Goal: Transaction & Acquisition: Download file/media

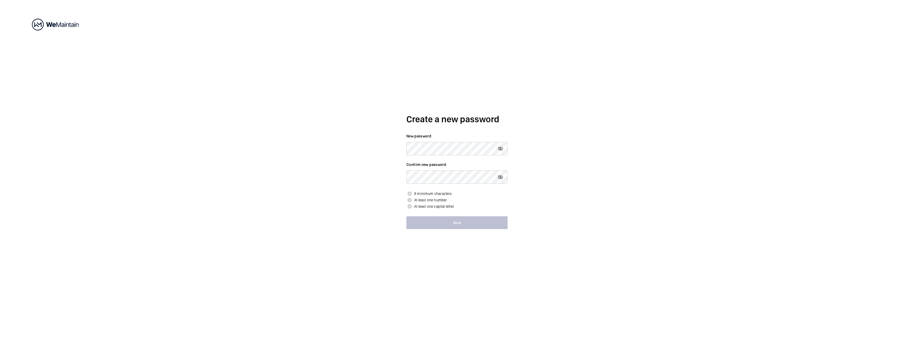
click at [42, 26] on div at bounding box center [55, 25] width 47 height 12
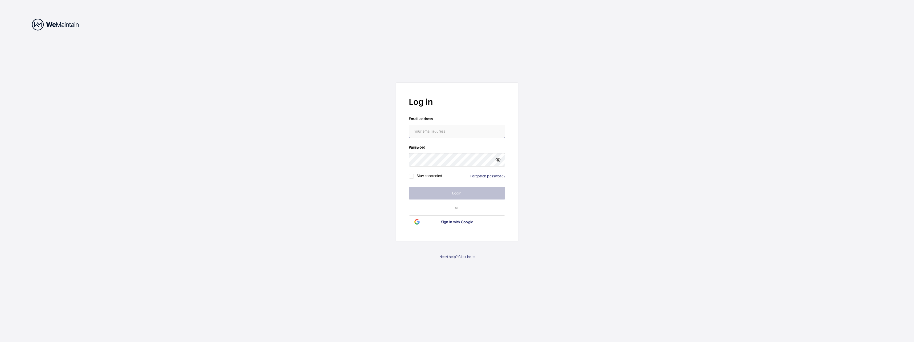
type input "[PERSON_NAME][EMAIL_ADDRESS][PERSON_NAME][DOMAIN_NAME]"
click at [451, 194] on button "Login" at bounding box center [457, 193] width 96 height 13
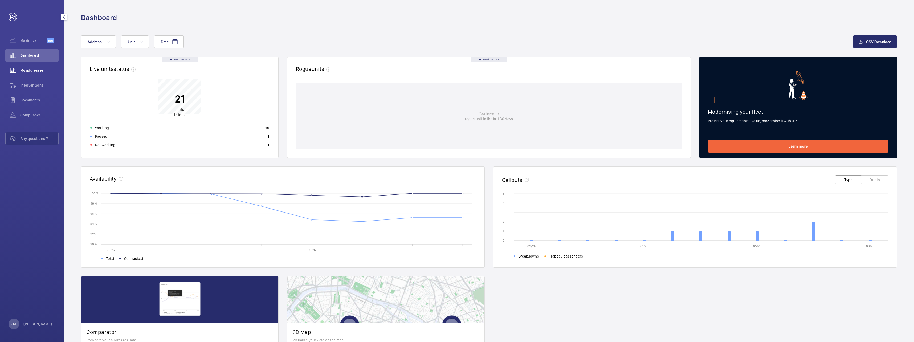
click at [40, 71] on span "My addresses" at bounding box center [39, 70] width 38 height 5
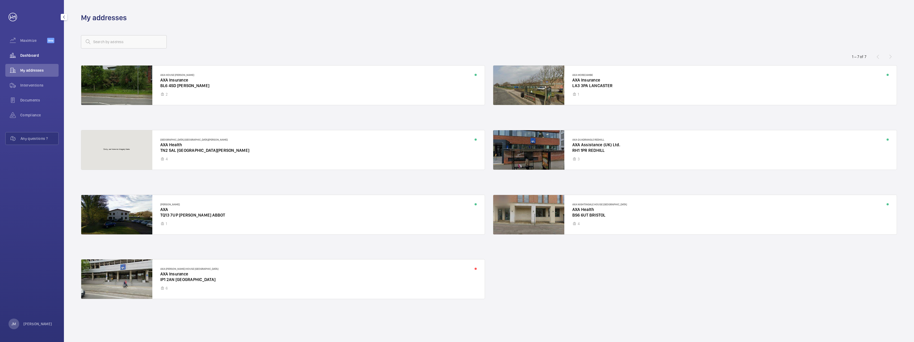
click at [30, 58] on div "Dashboard" at bounding box center [31, 55] width 53 height 13
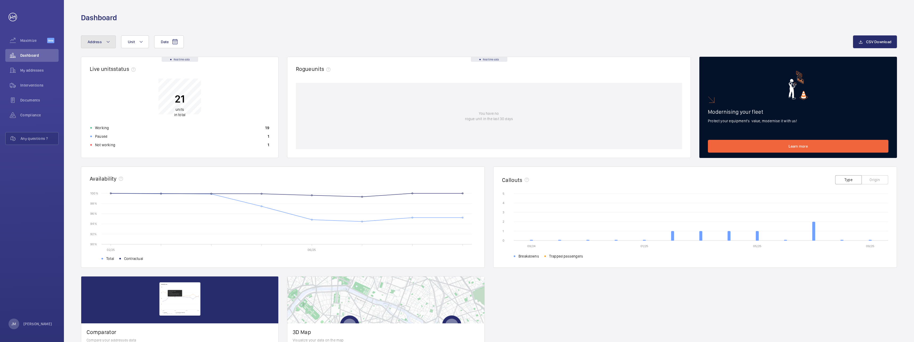
click at [109, 40] on mat-icon at bounding box center [108, 42] width 4 height 6
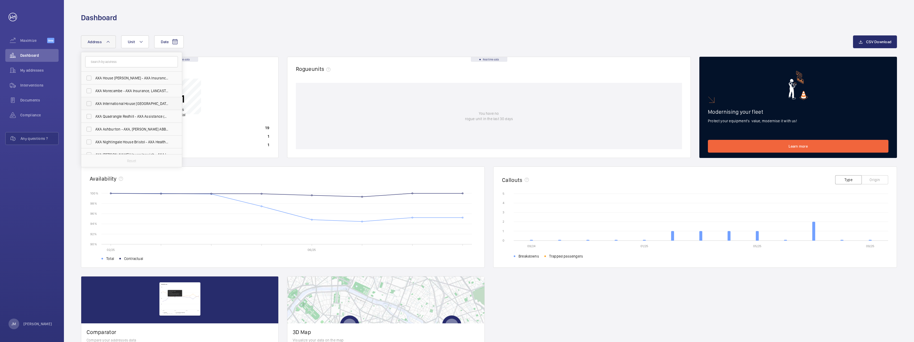
scroll to position [7, 0]
click at [90, 148] on label "AXA Brooke Lawrence House Ipswich - AXA Insurance, IPSWICH IP1 2AN" at bounding box center [127, 147] width 93 height 13
click at [90, 148] on input "AXA Brooke Lawrence House Ipswich - AXA Insurance, IPSWICH IP1 2AN" at bounding box center [89, 148] width 11 height 11
checkbox input "true"
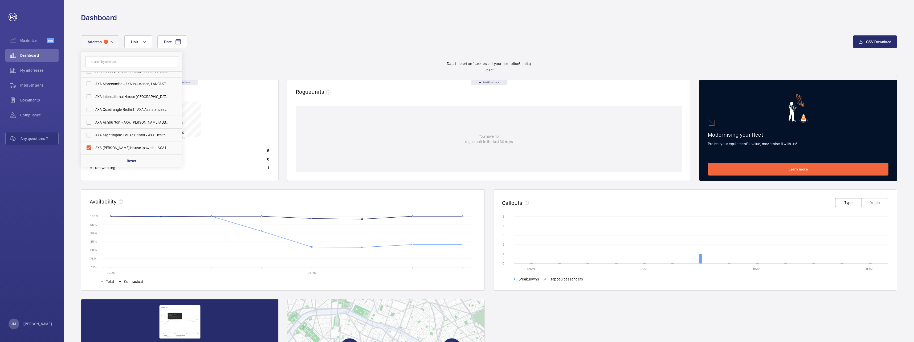
click at [254, 53] on div "Date Address 1 AXA House Bolton - AXA Insurance, BOLTON BL6 4SD AXA Morecambe -…" at bounding box center [489, 45] width 816 height 21
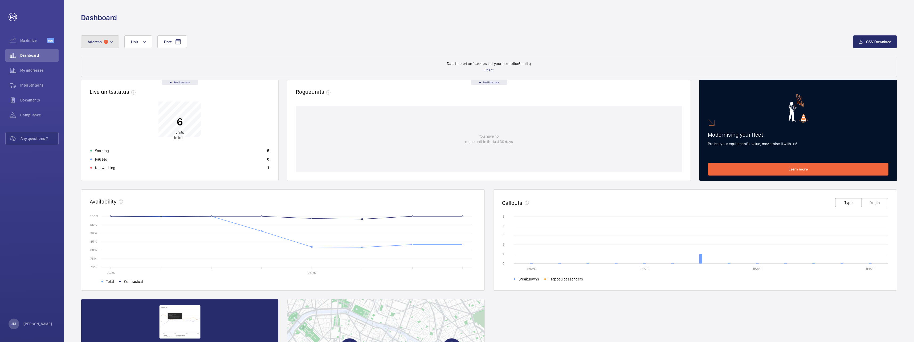
click at [108, 43] on button "Address 1" at bounding box center [100, 41] width 38 height 13
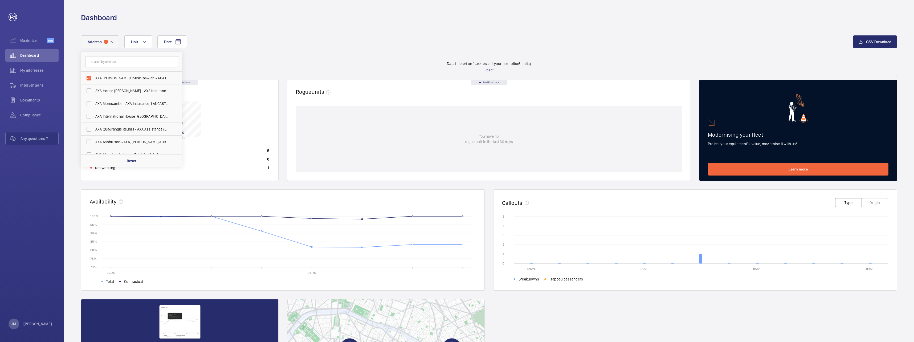
click at [302, 30] on div "Date Address 1 AXA Brooke Lawrence House Ipswich - AXA Insurance, IPSWICH IP1 2…" at bounding box center [489, 218] width 850 height 390
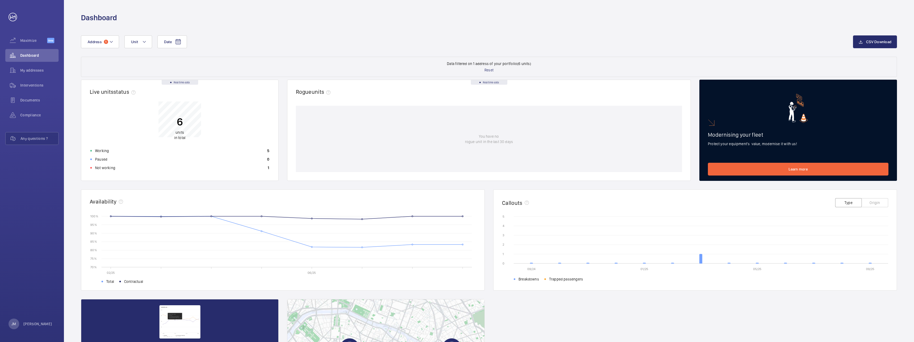
click at [177, 126] on p "6" at bounding box center [179, 121] width 11 height 13
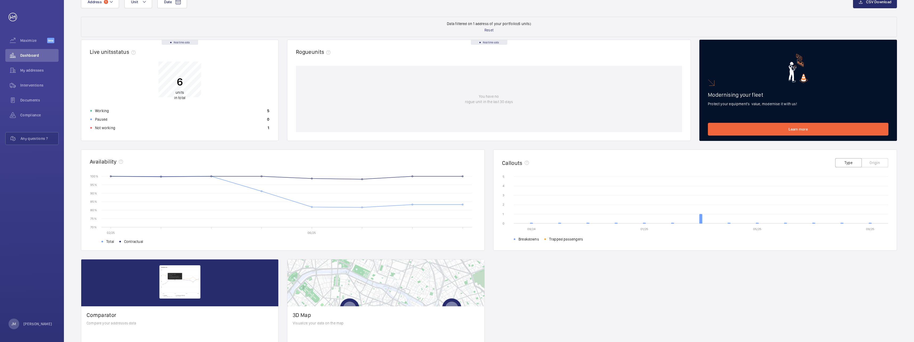
scroll to position [71, 0]
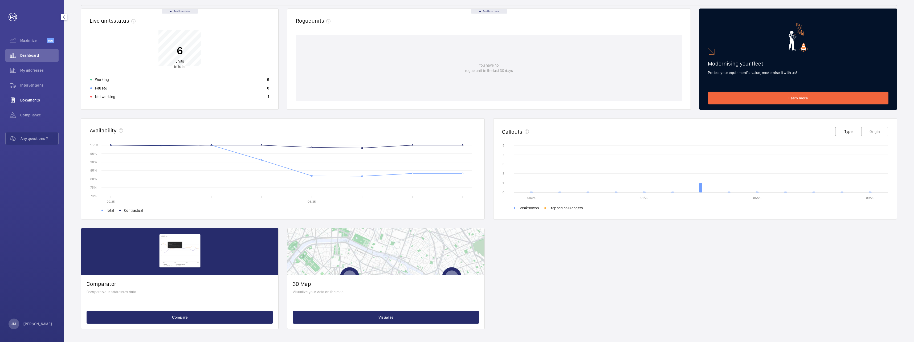
click at [31, 101] on span "Documents" at bounding box center [39, 99] width 38 height 5
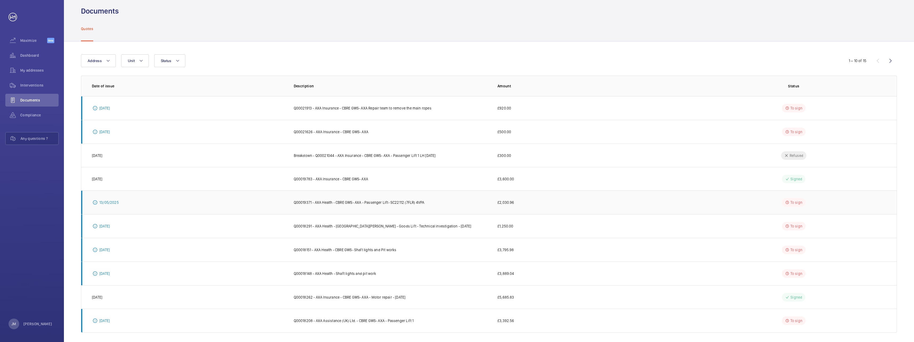
scroll to position [10, 0]
click at [35, 113] on span "Compliance" at bounding box center [39, 114] width 38 height 5
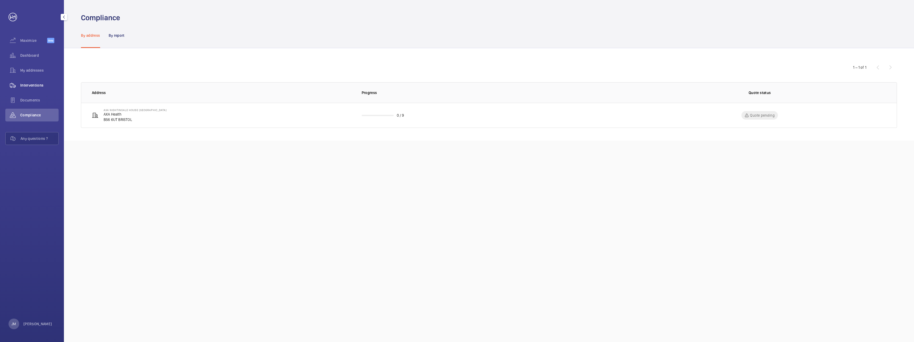
click at [32, 88] on span "Interventions" at bounding box center [39, 85] width 38 height 5
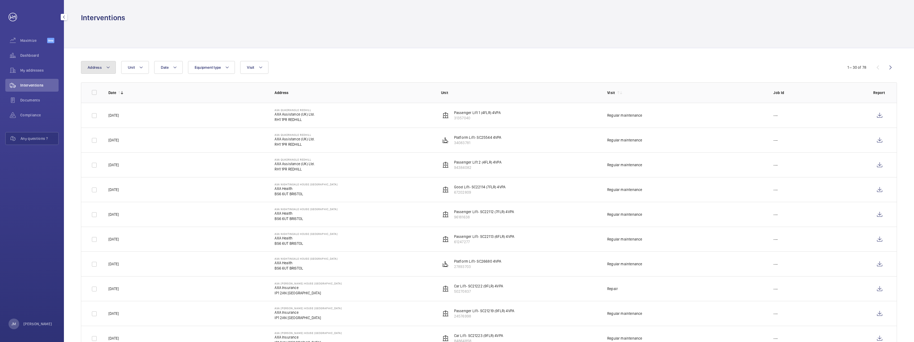
click at [109, 69] on mat-icon at bounding box center [108, 67] width 4 height 6
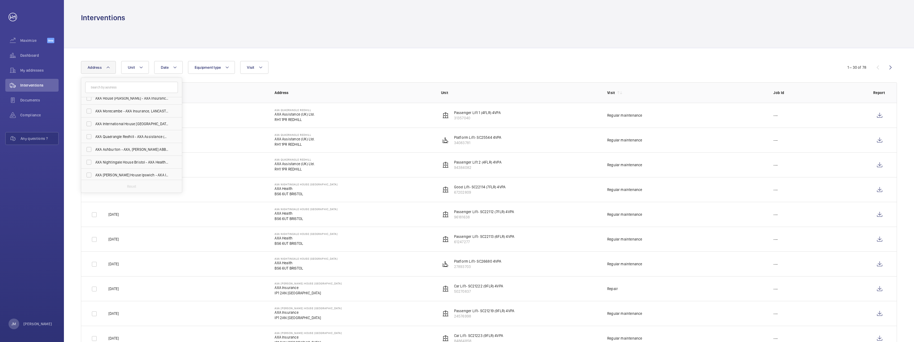
scroll to position [7, 0]
click at [89, 173] on label "AXA Brooke Lawrence House Ipswich - AXA Insurance, IPSWICH IP1 2AN" at bounding box center [127, 173] width 93 height 13
click at [89, 173] on input "AXA Brooke Lawrence House Ipswich - AXA Insurance, IPSWICH IP1 2AN" at bounding box center [89, 173] width 11 height 11
checkbox input "true"
click at [366, 68] on div "Date Address 1 AXA House Bolton - AXA Insurance, BOLTON BL6 4SD AXA Morecambe -…" at bounding box center [457, 67] width 752 height 13
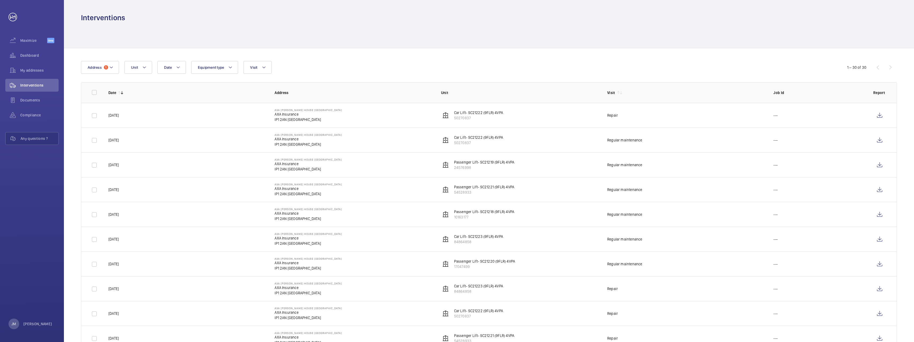
click at [473, 137] on p "Car Lift- SC21222 (9FLR) 4VPA" at bounding box center [478, 137] width 49 height 5
click at [472, 137] on p "Car Lift- SC21222 (9FLR) 4VPA" at bounding box center [478, 137] width 49 height 5
click at [882, 142] on wm-front-icon-button at bounding box center [879, 140] width 13 height 13
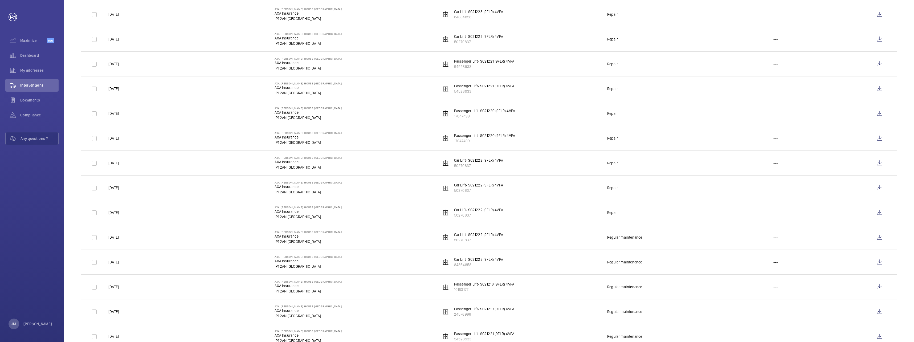
scroll to position [293, 0]
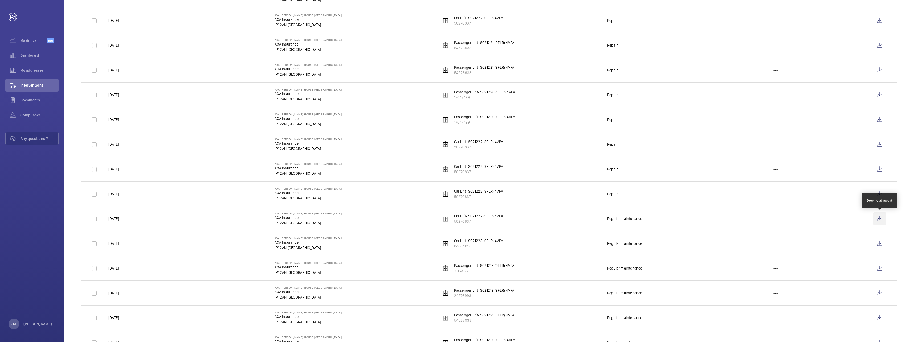
click at [879, 219] on wm-front-icon-button at bounding box center [879, 218] width 13 height 13
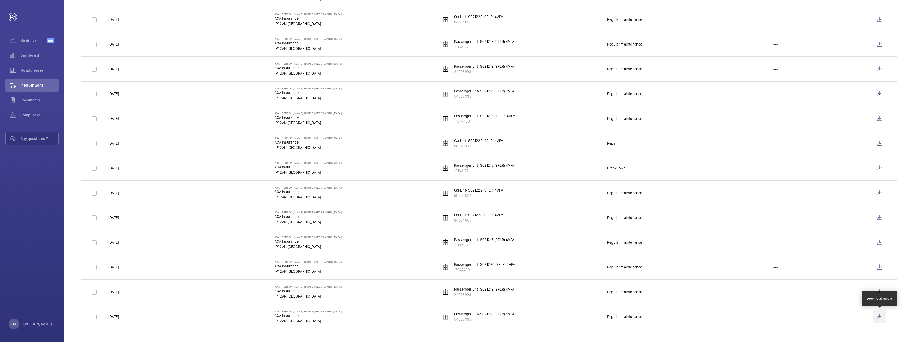
click at [878, 317] on wm-front-icon-button at bounding box center [879, 316] width 13 height 13
